Goal: Task Accomplishment & Management: Manage account settings

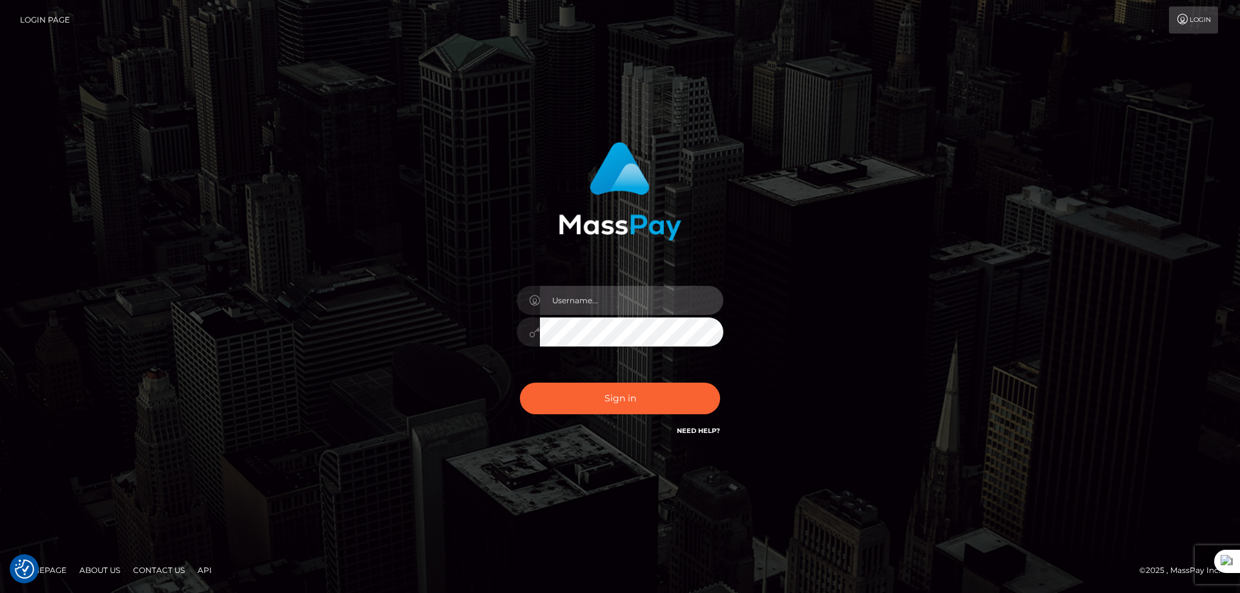
click at [611, 309] on input "text" at bounding box center [631, 300] width 183 height 29
type input "majdh"
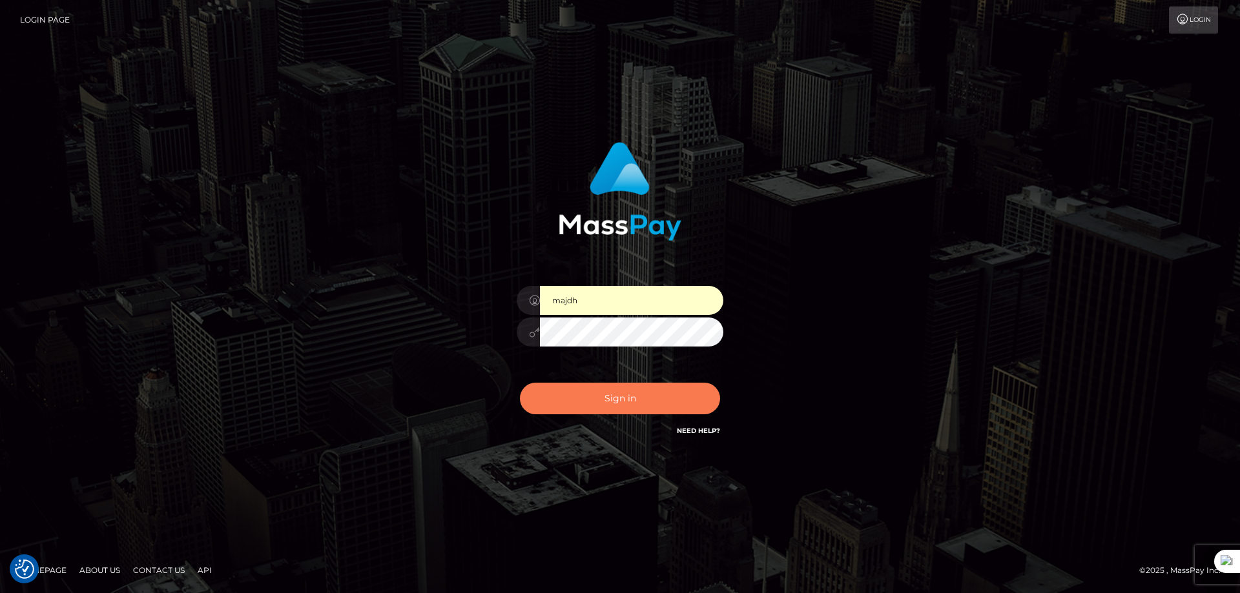
click at [639, 404] on button "Sign in" at bounding box center [620, 399] width 200 height 32
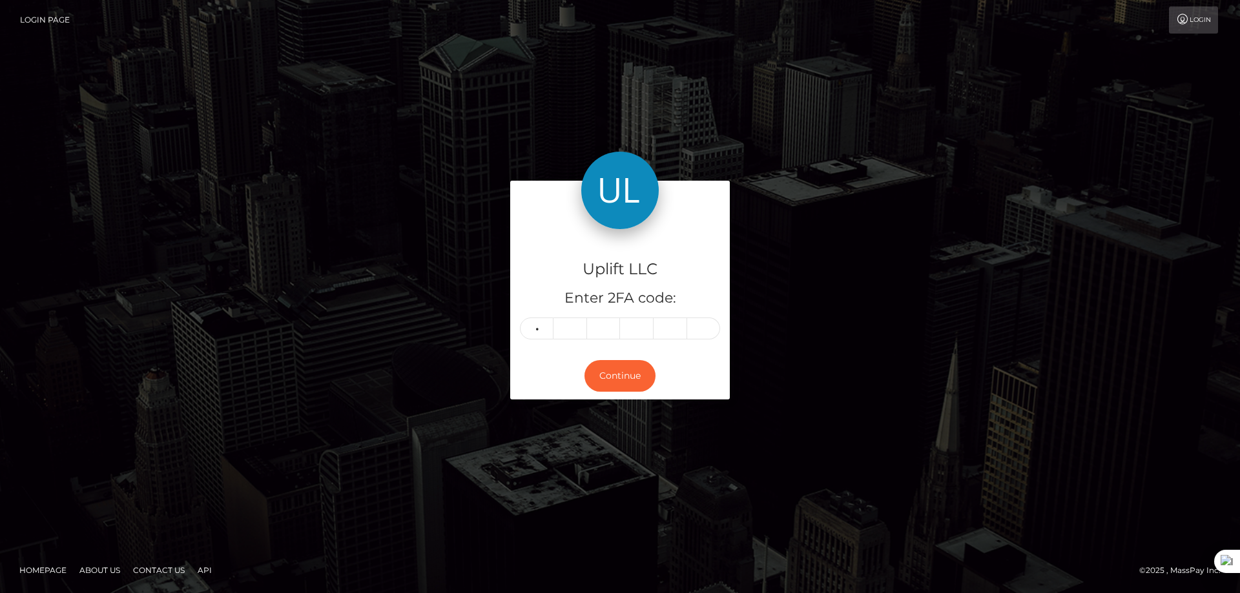
type input "2"
type input "7"
type input "8"
type input "7"
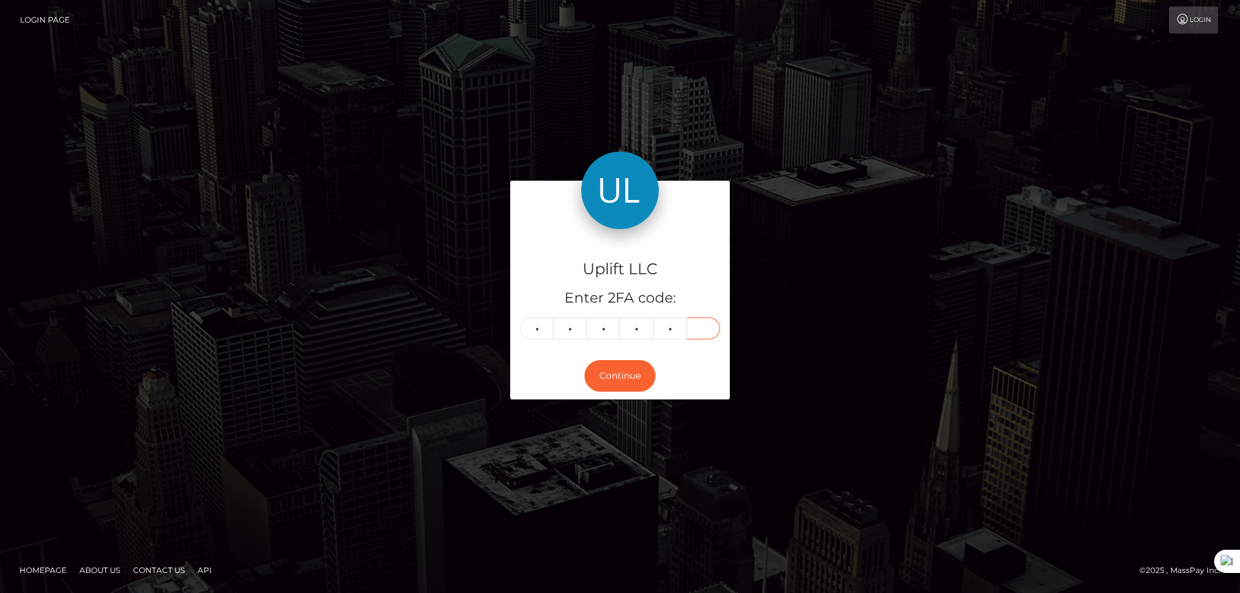
type input "8"
